Goal: Task Accomplishment & Management: Use online tool/utility

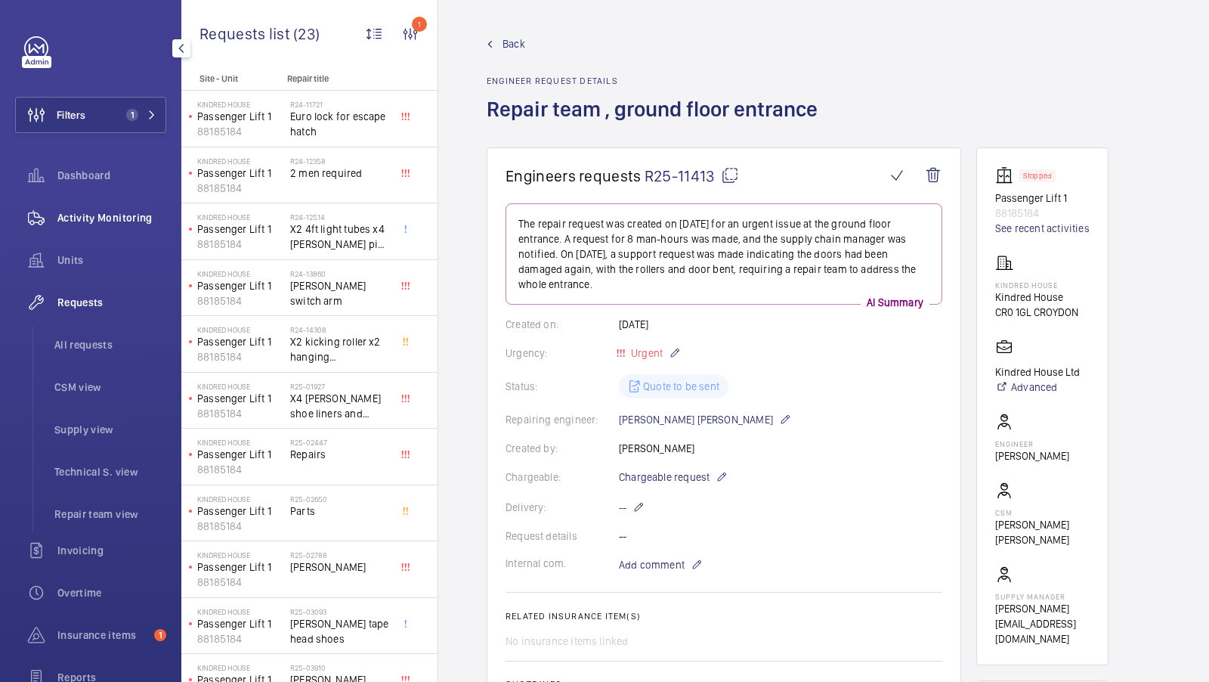
scroll to position [616, 0]
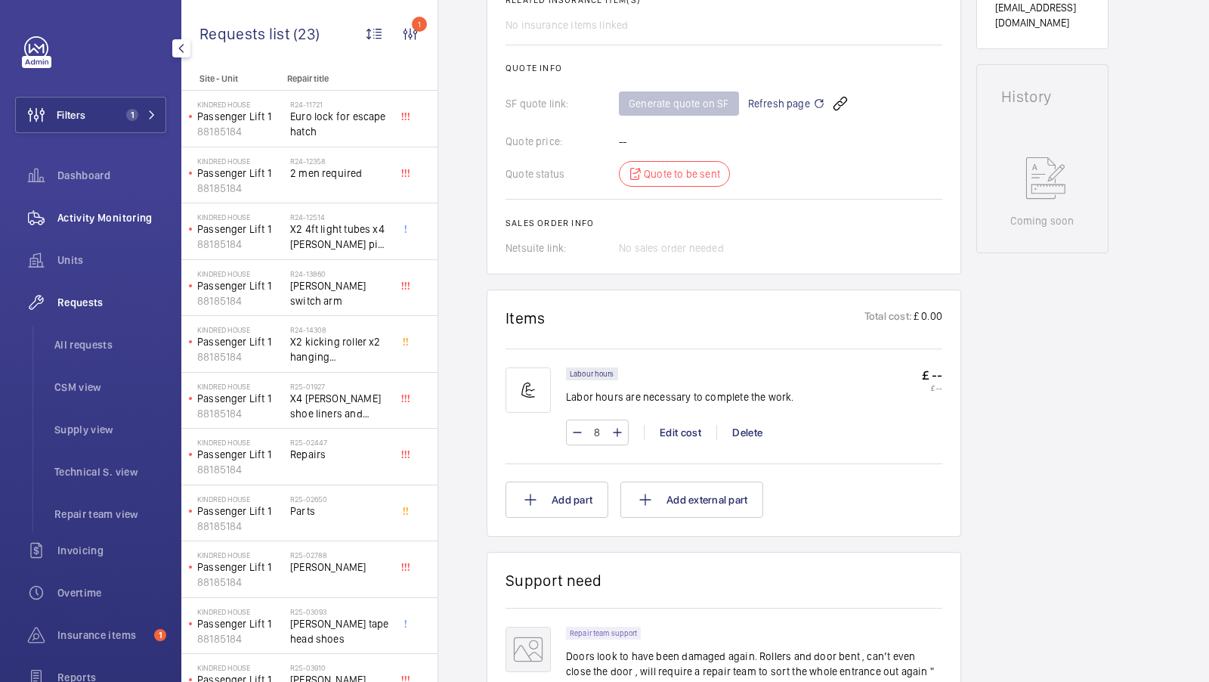
click at [89, 218] on span "Activity Monitoring" at bounding box center [111, 217] width 109 height 15
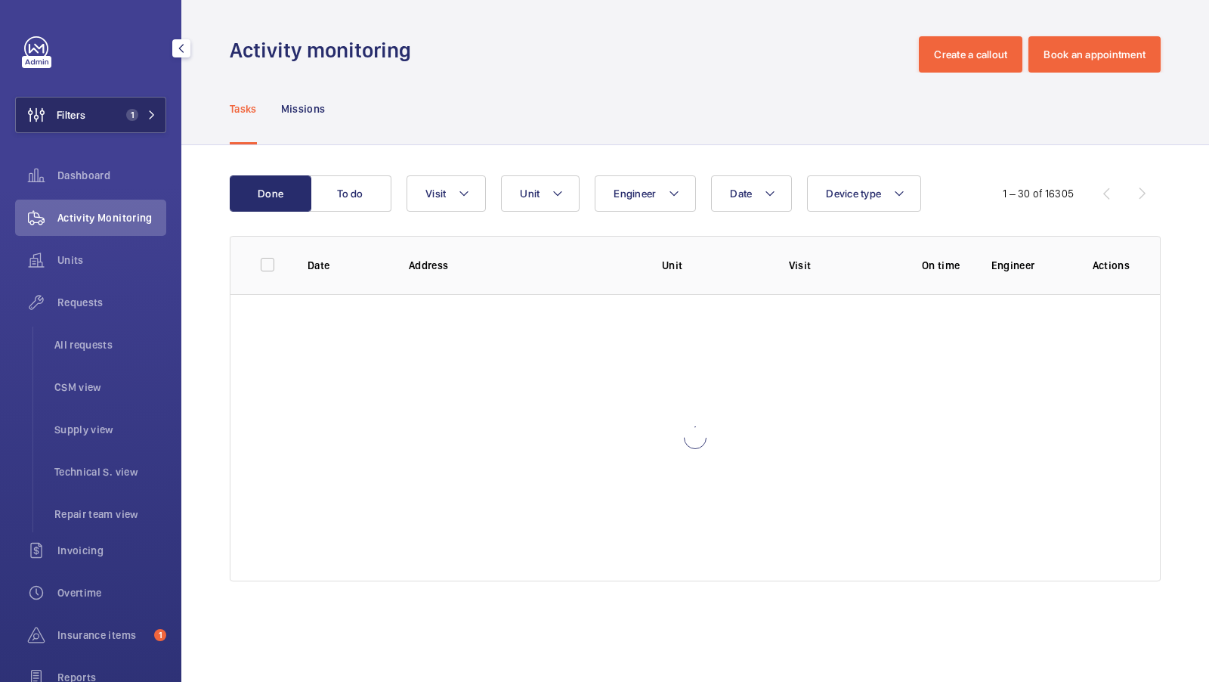
click at [120, 109] on span "1" at bounding box center [129, 115] width 18 height 12
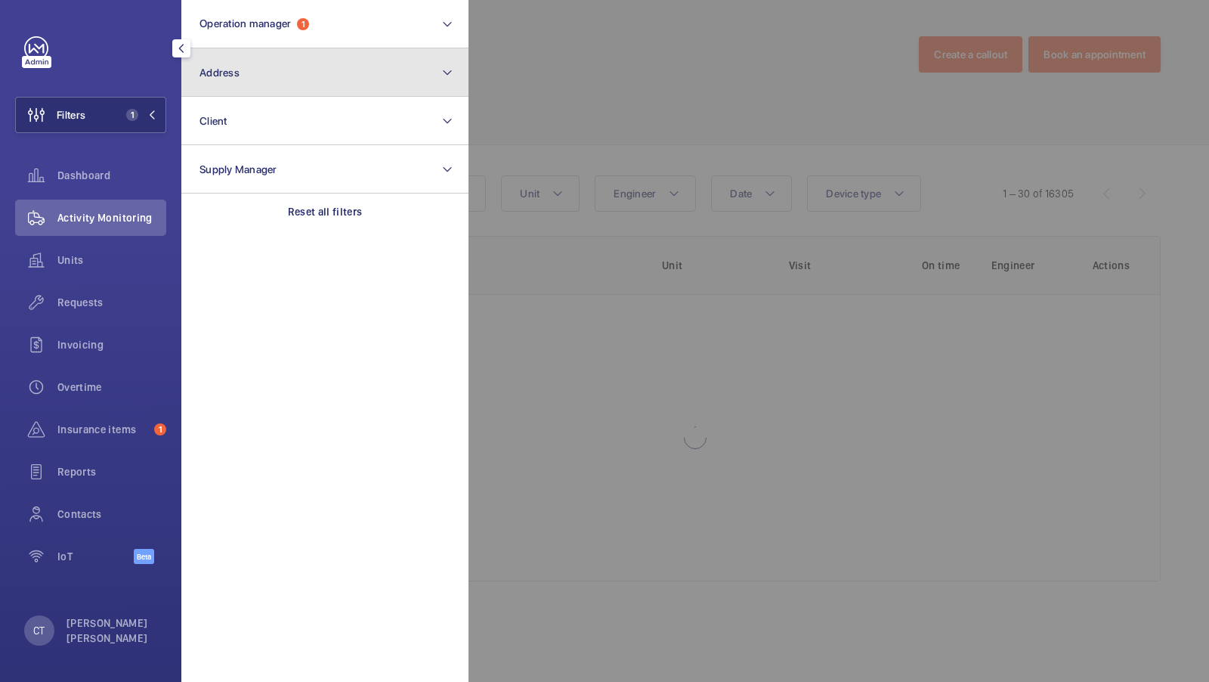
click at [336, 84] on button "Address" at bounding box center [324, 72] width 287 height 48
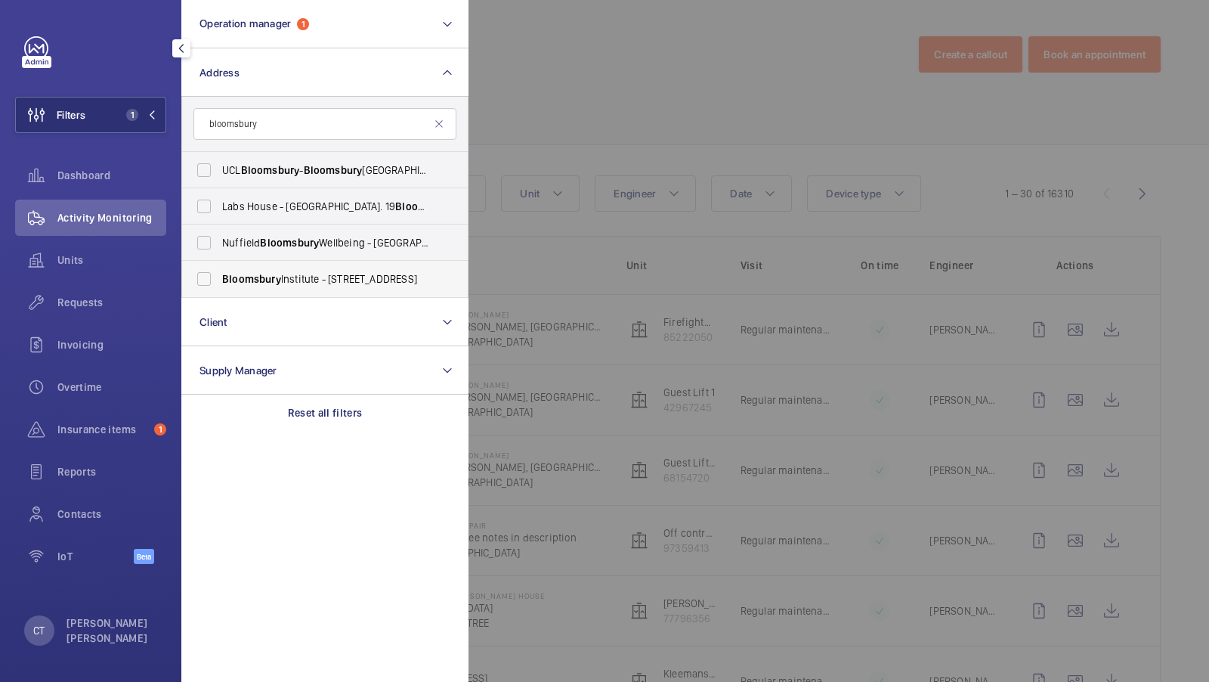
type input "bloomsbury"
click at [324, 280] on span "Bloomsbury Institute - 7 Bedford Square, LONDON WC1B 3RA" at bounding box center [326, 278] width 208 height 15
click at [219, 280] on input "Bloomsbury Institute - 7 Bedford Square, LONDON WC1B 3RA" at bounding box center [204, 279] width 30 height 30
checkbox input "true"
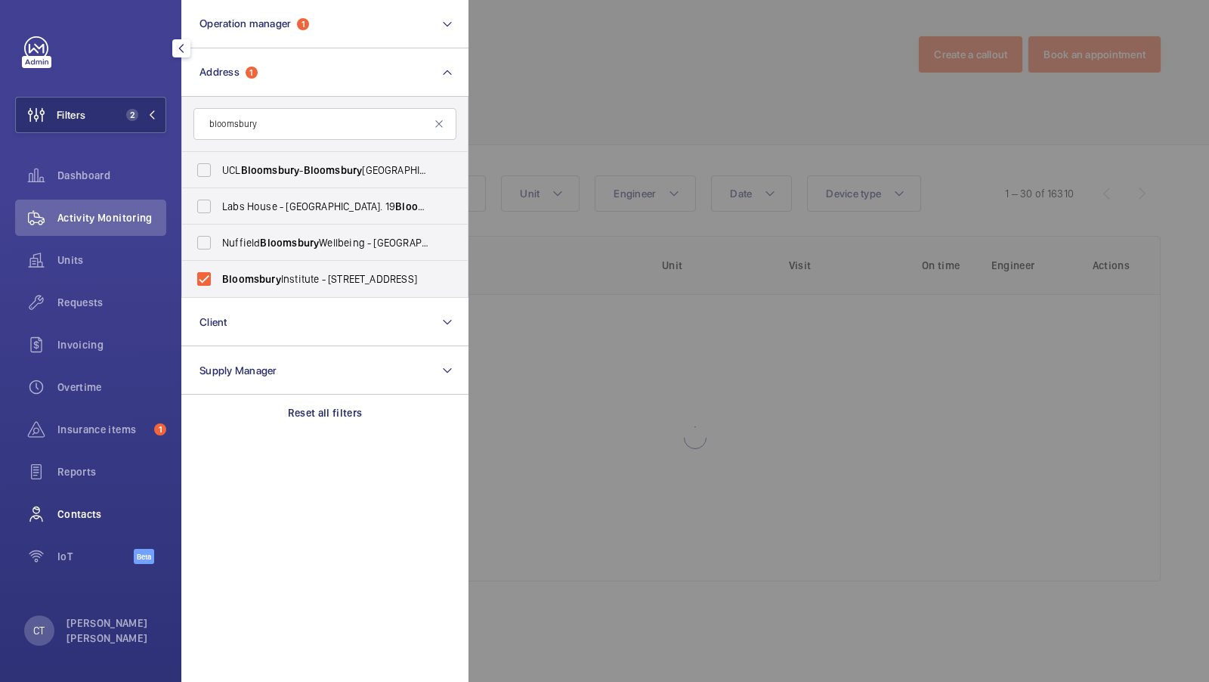
click at [88, 508] on span "Contacts" at bounding box center [111, 513] width 109 height 15
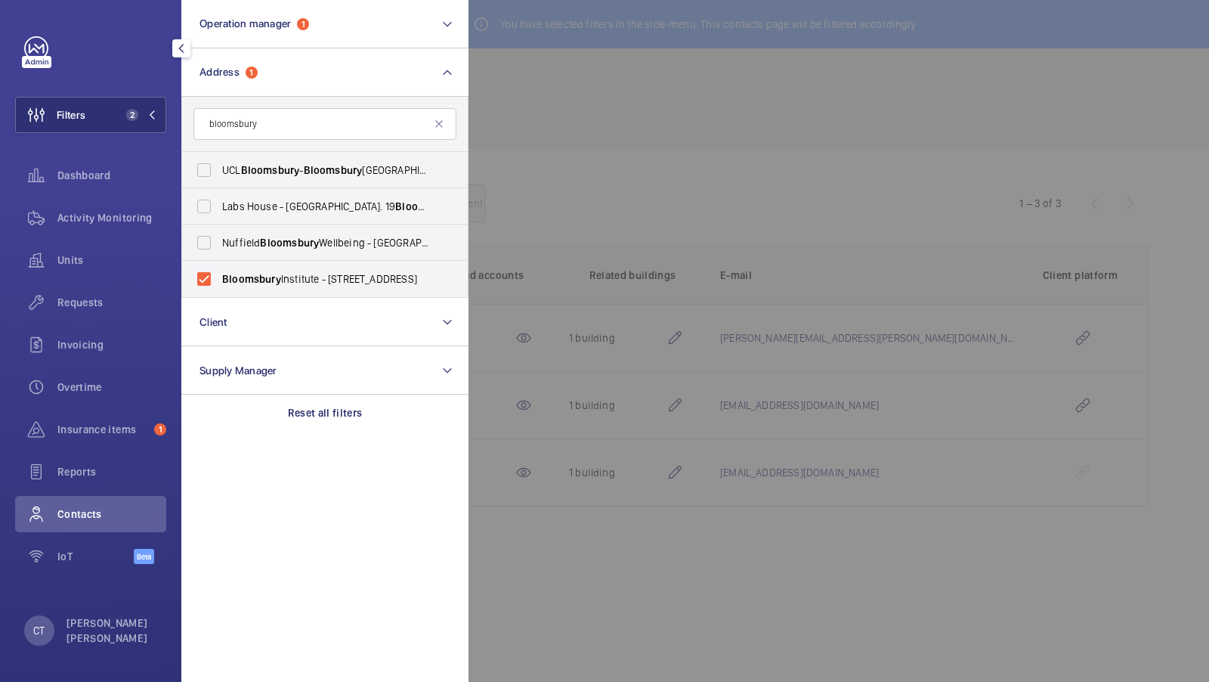
click at [660, 161] on div at bounding box center [1072, 341] width 1209 height 682
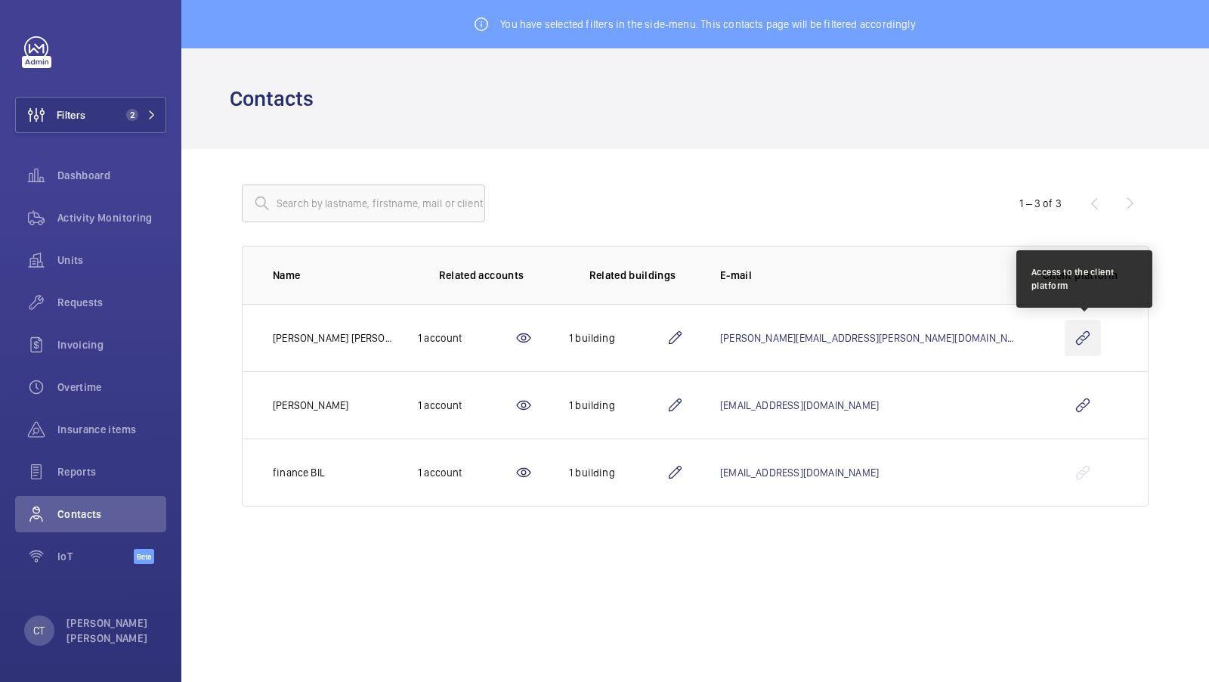
click at [1087, 335] on wm-front-icon-button at bounding box center [1083, 338] width 36 height 36
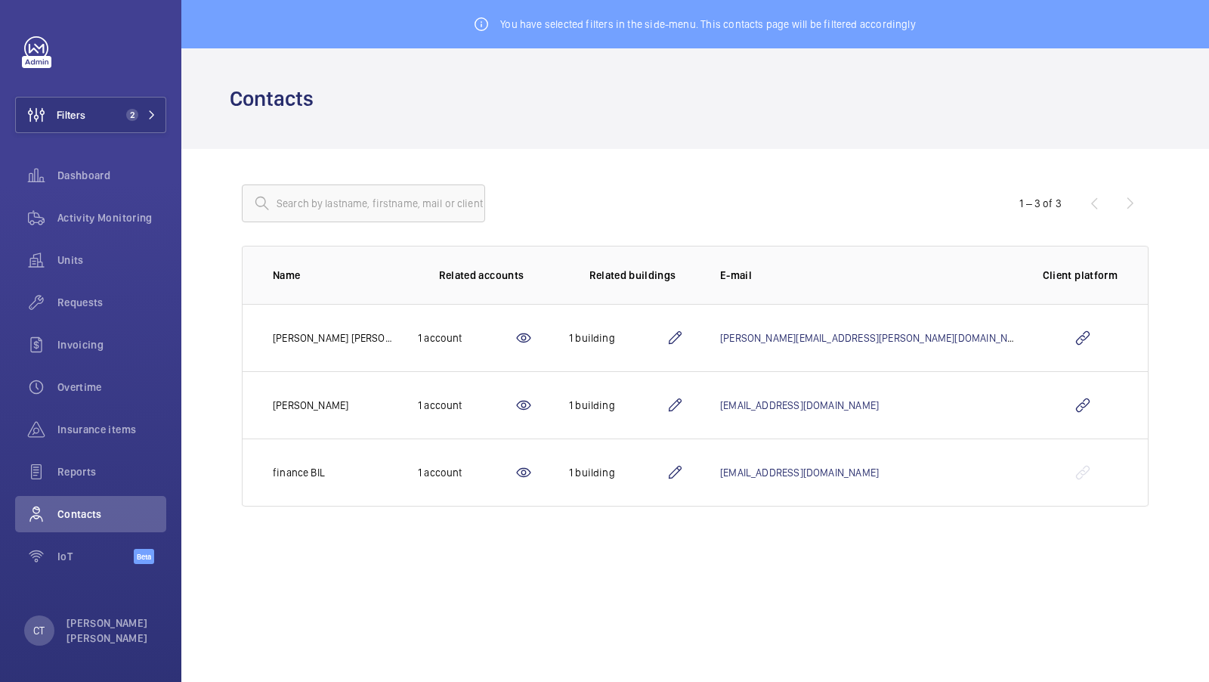
click at [821, 167] on div "1 – 3 of 3 Name Related accounts Related buildings E-mail Client platform Darre…" at bounding box center [694, 346] width 1003 height 394
